Goal: Transaction & Acquisition: Purchase product/service

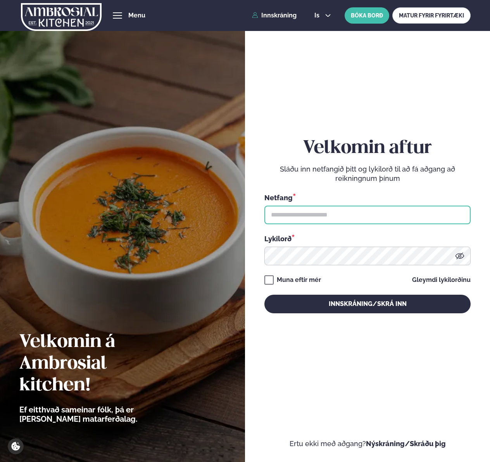
click at [329, 213] on input "text" at bounding box center [367, 215] width 206 height 19
type input "**********"
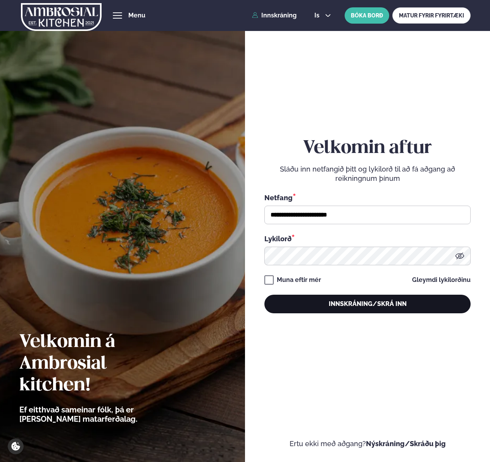
click at [367, 307] on button "Innskráning/Skrá inn" at bounding box center [367, 304] width 206 height 19
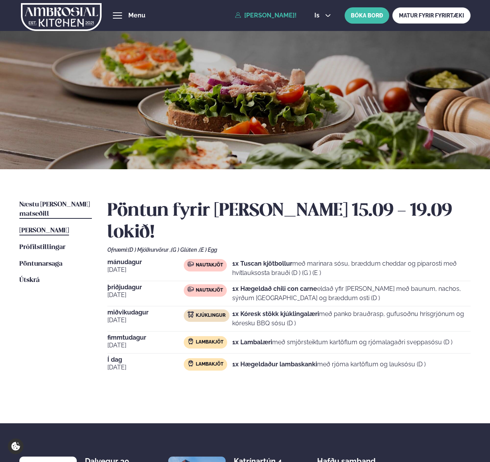
click at [61, 201] on span "Næstu [PERSON_NAME] matseðill" at bounding box center [54, 209] width 71 height 16
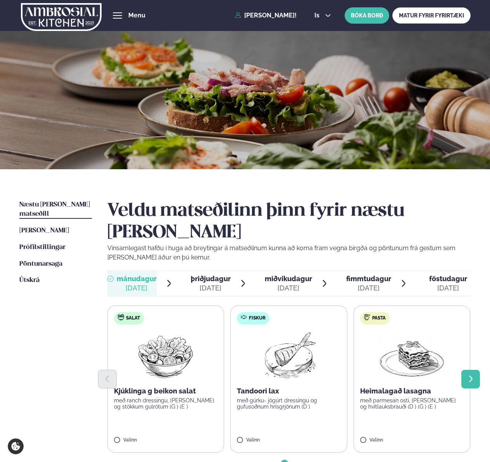
click at [470, 375] on icon "Next slide" at bounding box center [470, 379] width 9 height 9
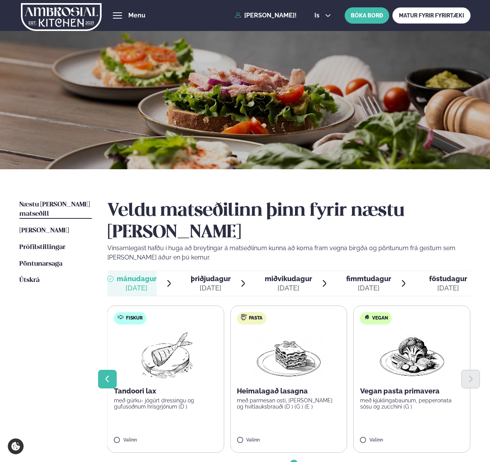
click at [105, 375] on icon "Previous slide" at bounding box center [107, 379] width 9 height 9
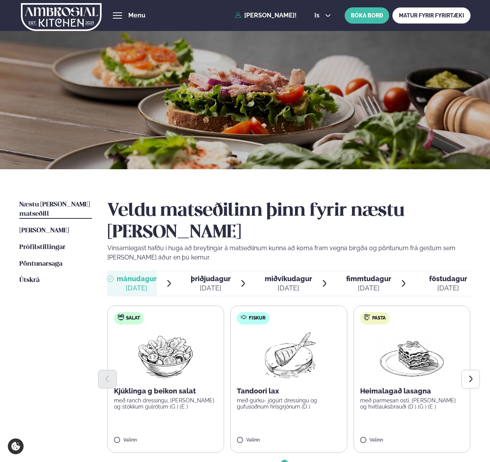
click at [176, 370] on div at bounding box center [288, 379] width 363 height 19
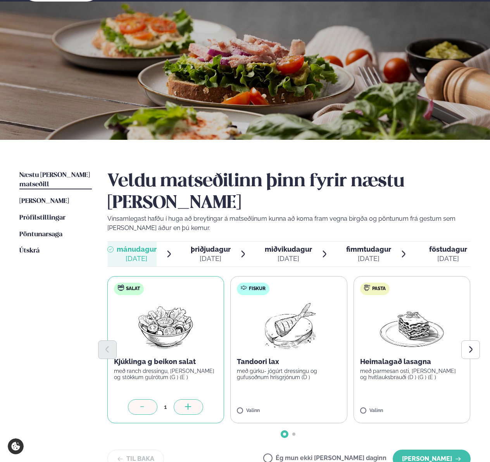
scroll to position [32, 0]
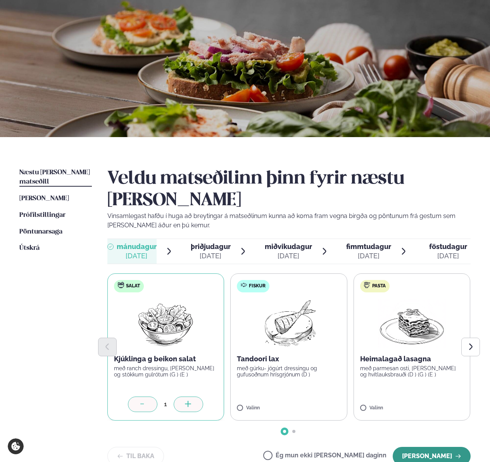
click at [429, 447] on button "[PERSON_NAME]" at bounding box center [431, 456] width 78 height 19
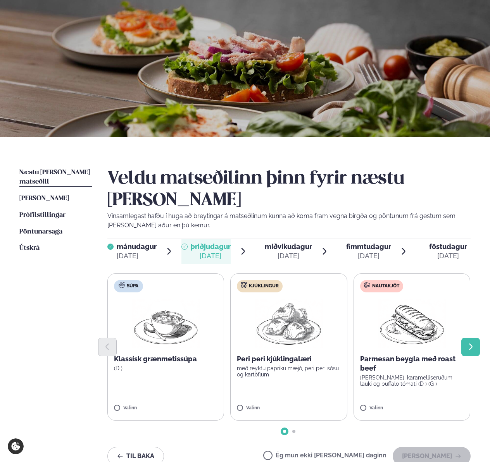
click at [468, 343] on icon "Next slide" at bounding box center [470, 347] width 9 height 9
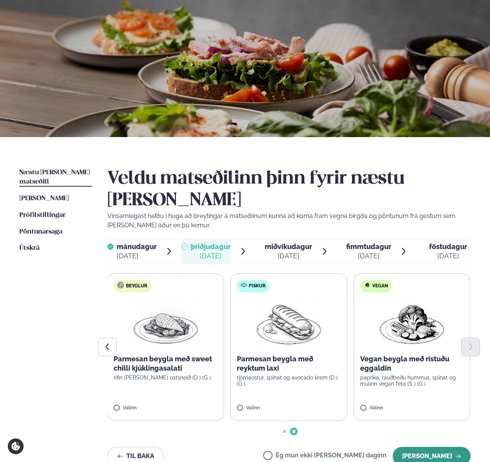
click at [420, 447] on button "[PERSON_NAME]" at bounding box center [431, 456] width 78 height 19
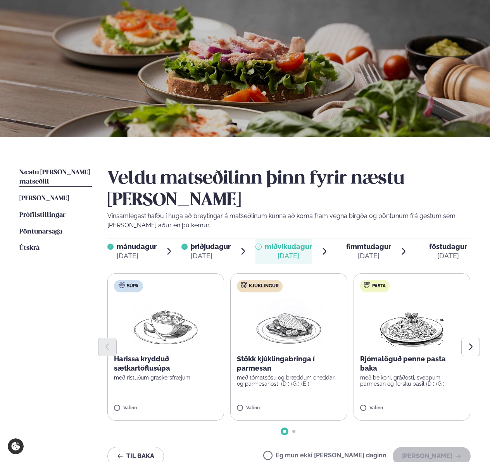
click at [301, 315] on img at bounding box center [289, 324] width 68 height 50
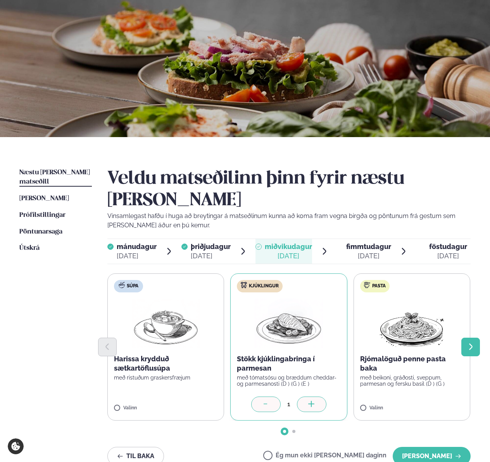
click at [470, 343] on icon "Next slide" at bounding box center [470, 347] width 9 height 9
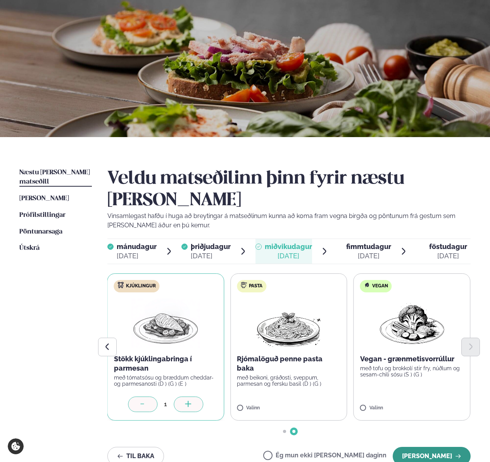
click at [430, 447] on button "[PERSON_NAME]" at bounding box center [431, 456] width 78 height 19
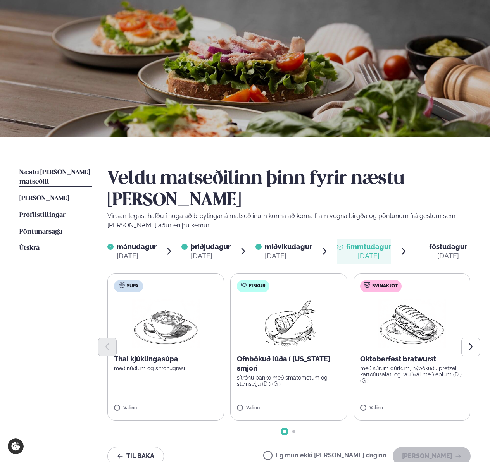
click at [284, 362] on label "Fiskur Ofnbökuð lúða í [US_STATE] smjöri sítrónu panko með smátómötum og steins…" at bounding box center [288, 347] width 117 height 147
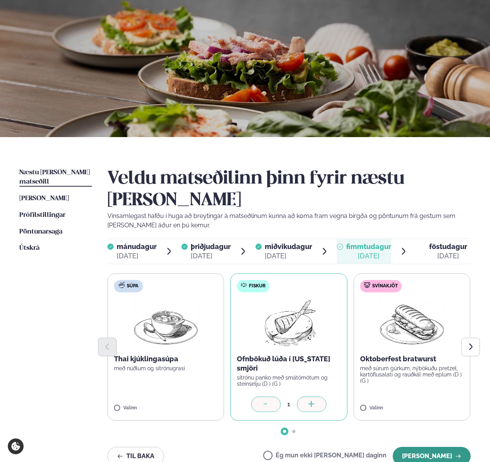
click at [433, 447] on button "[PERSON_NAME]" at bounding box center [431, 456] width 78 height 19
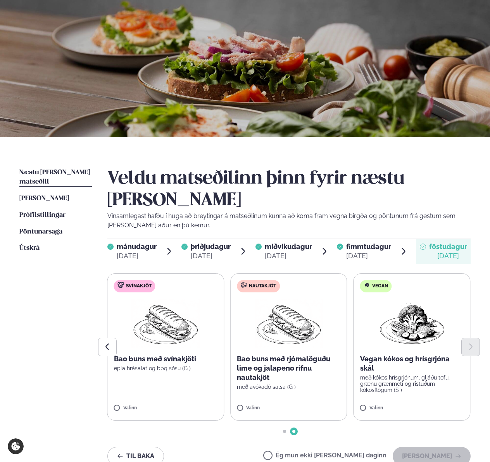
click at [310, 338] on div at bounding box center [288, 347] width 363 height 19
click at [266, 377] on label "Nautakjöt Bao buns með rjómalöguðu lime og jalapeno rifnu nautakjöt með avókadó…" at bounding box center [288, 347] width 117 height 147
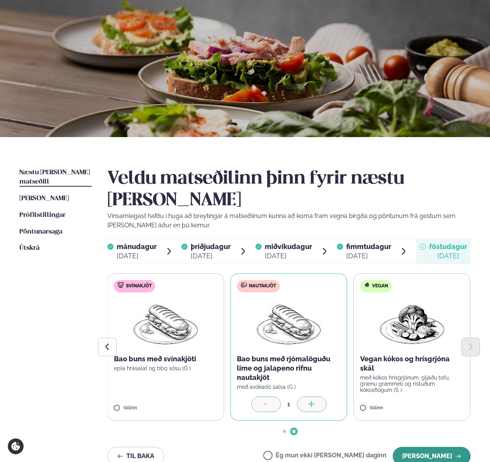
click at [428, 447] on button "[PERSON_NAME]" at bounding box center [431, 456] width 78 height 19
